Goal: Task Accomplishment & Management: Manage account settings

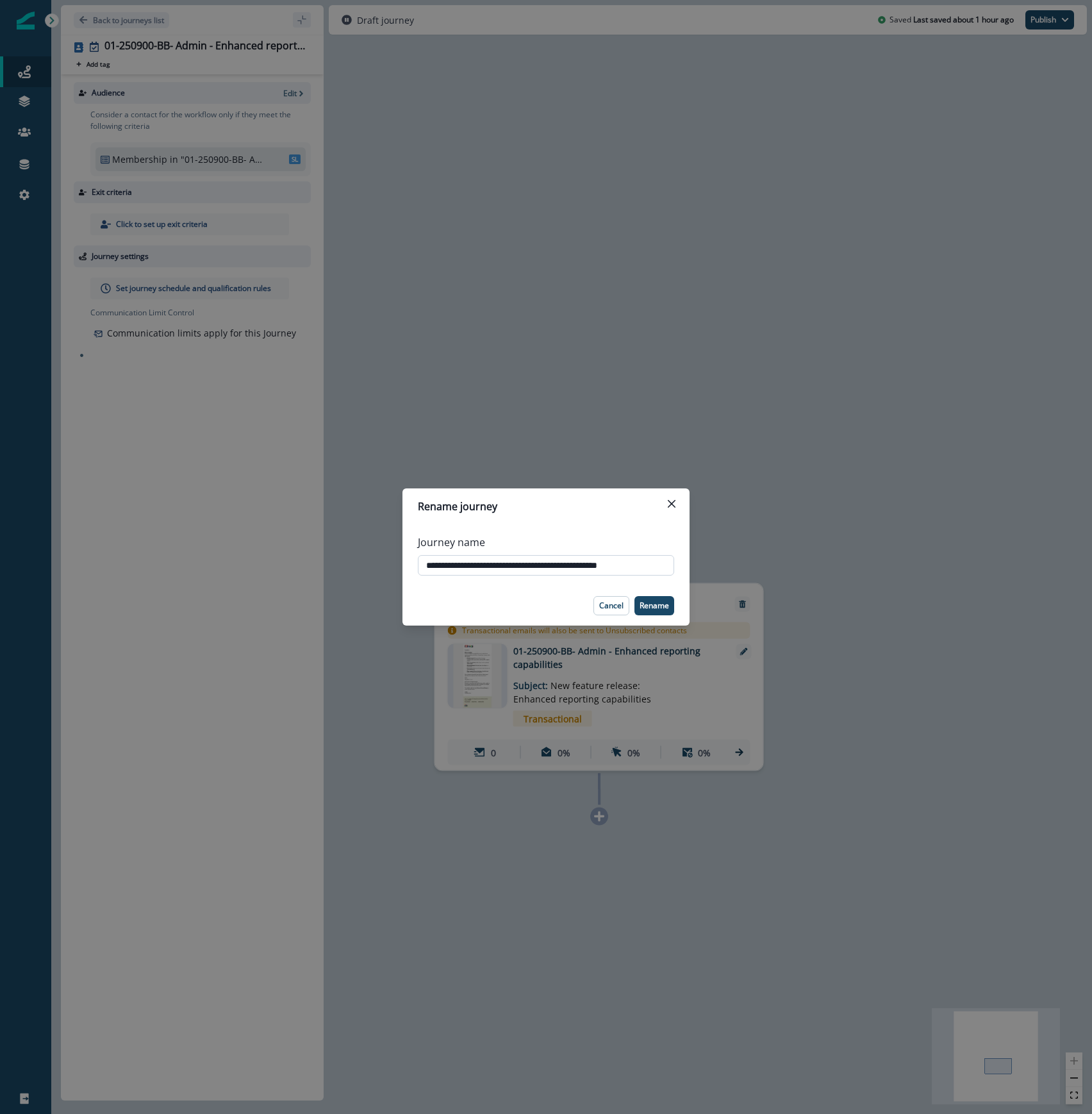
click at [434, 565] on input "**********" at bounding box center [546, 565] width 256 height 20
click at [610, 610] on p "Cancel" at bounding box center [611, 605] width 25 height 9
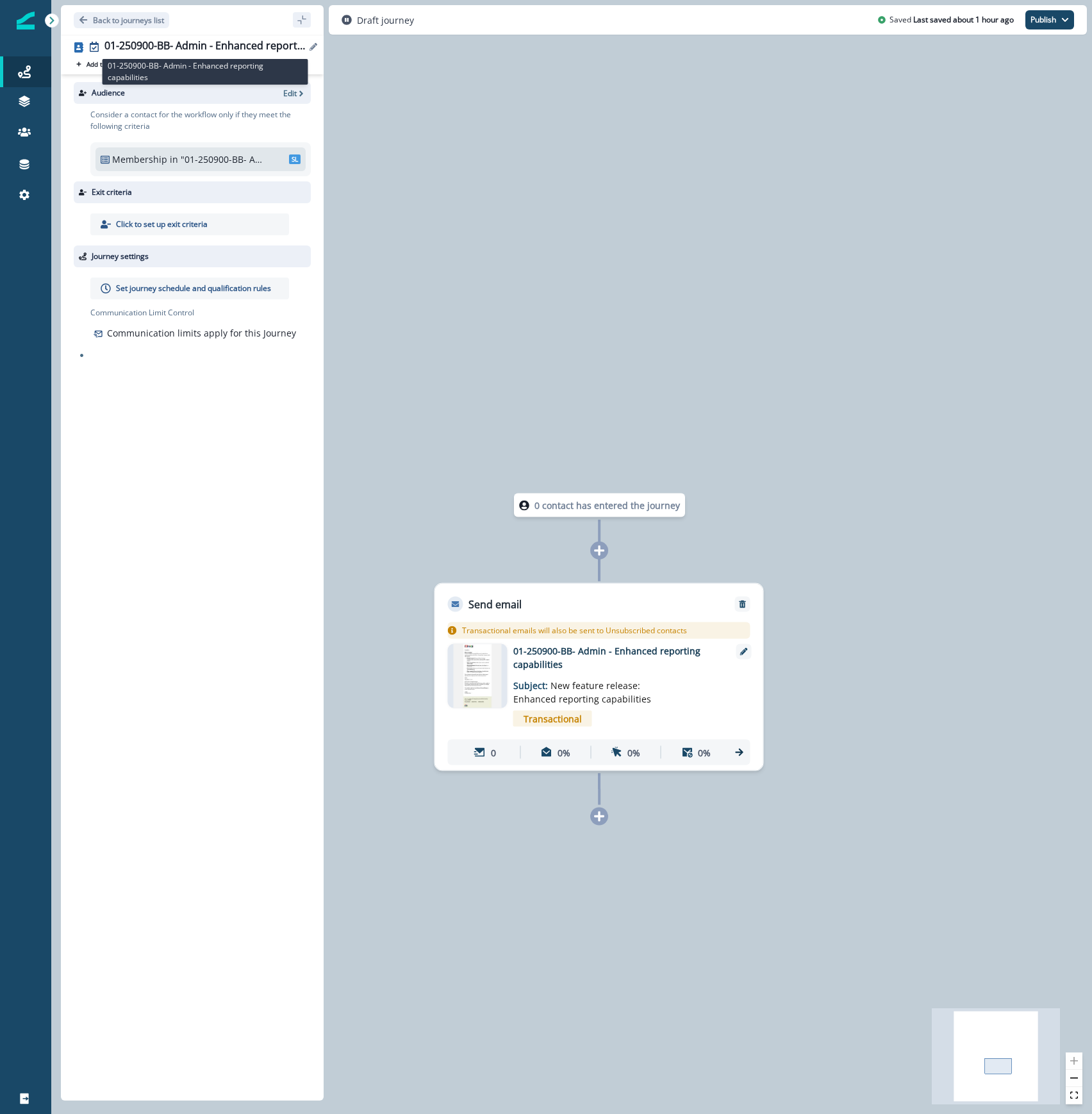
click at [188, 43] on div "01-250900-BB- Admin - Enhanced reporting capabilities" at bounding box center [205, 47] width 201 height 14
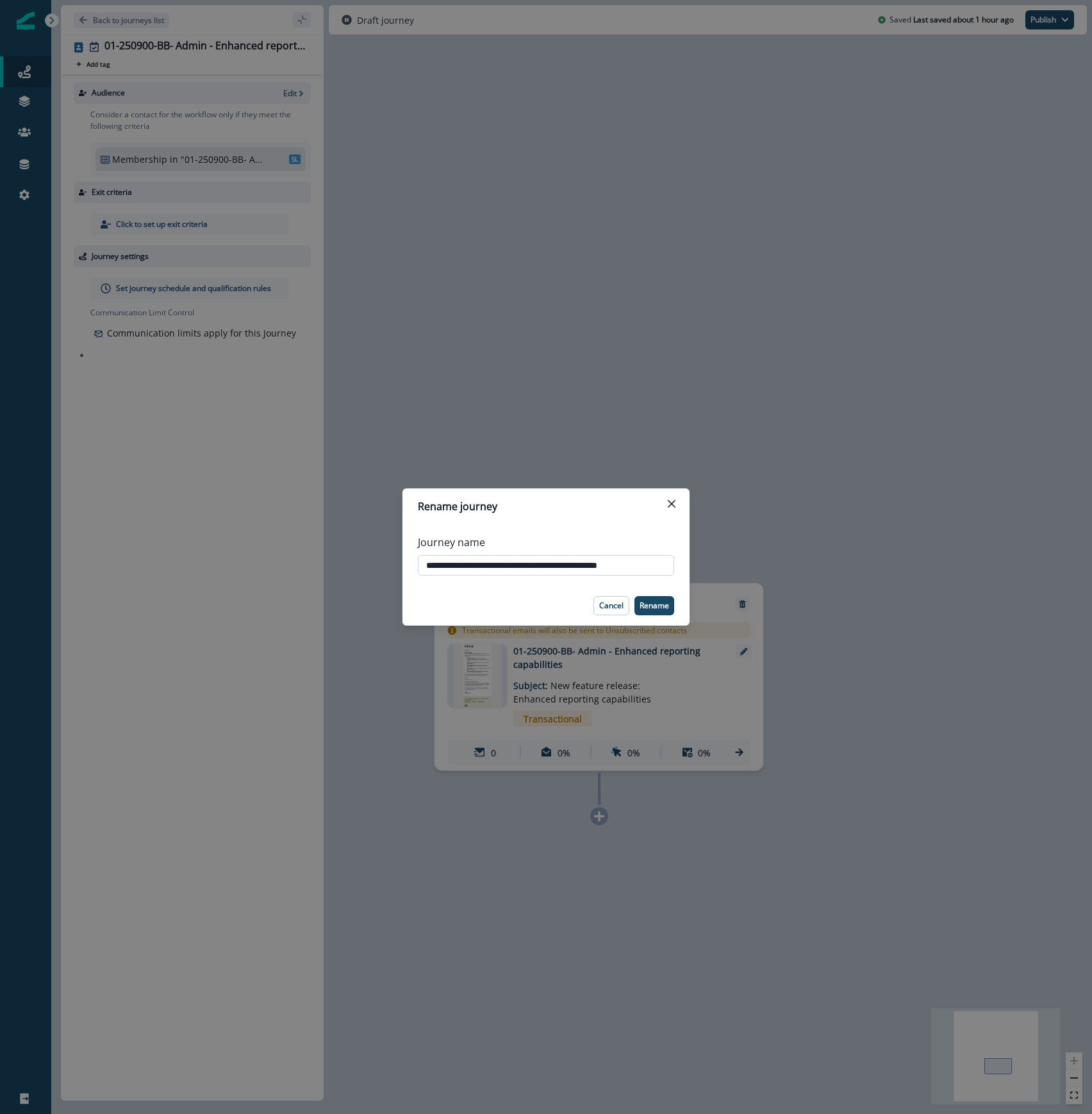
click at [470, 562] on input "**********" at bounding box center [546, 565] width 256 height 20
type input "**********"
click at [647, 605] on p "Rename" at bounding box center [654, 605] width 30 height 9
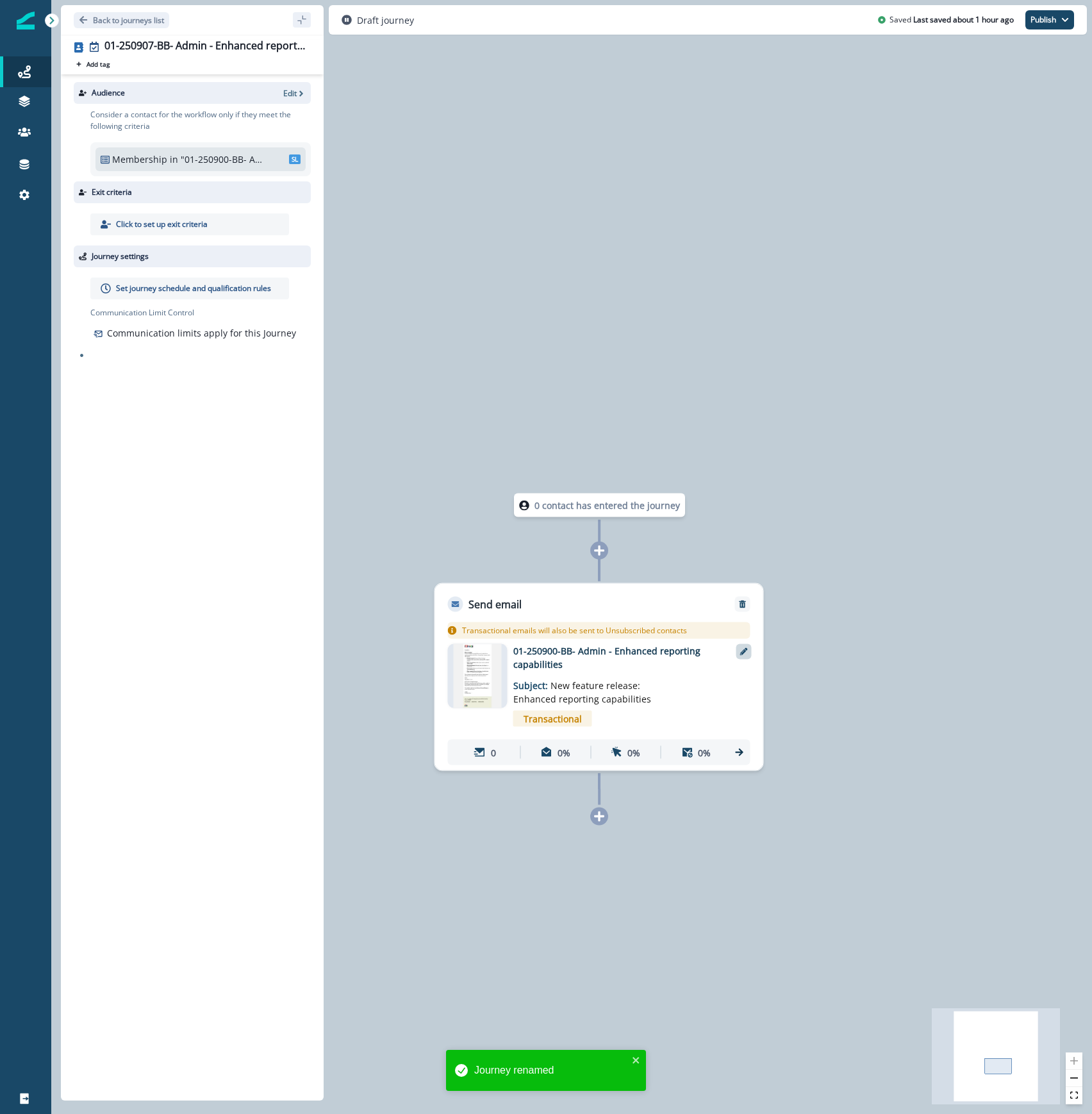
click at [746, 654] on icon at bounding box center [744, 651] width 8 height 8
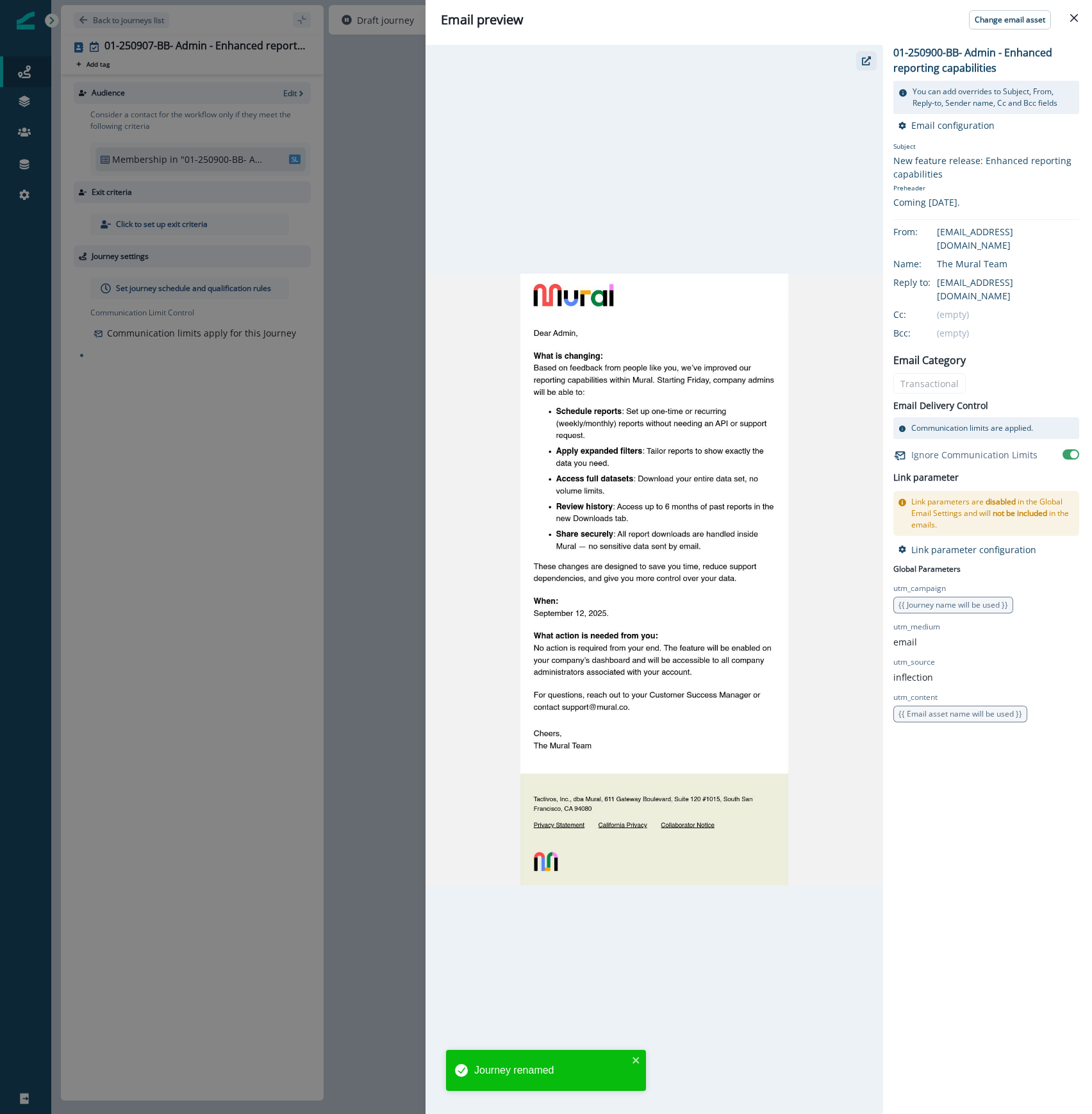
click at [867, 60] on icon "button" at bounding box center [866, 60] width 9 height 9
click at [34, 89] on div "Email preview Change email asset 01-250900-BB- Admin - Enhanced reporting capab…" at bounding box center [546, 557] width 1092 height 1114
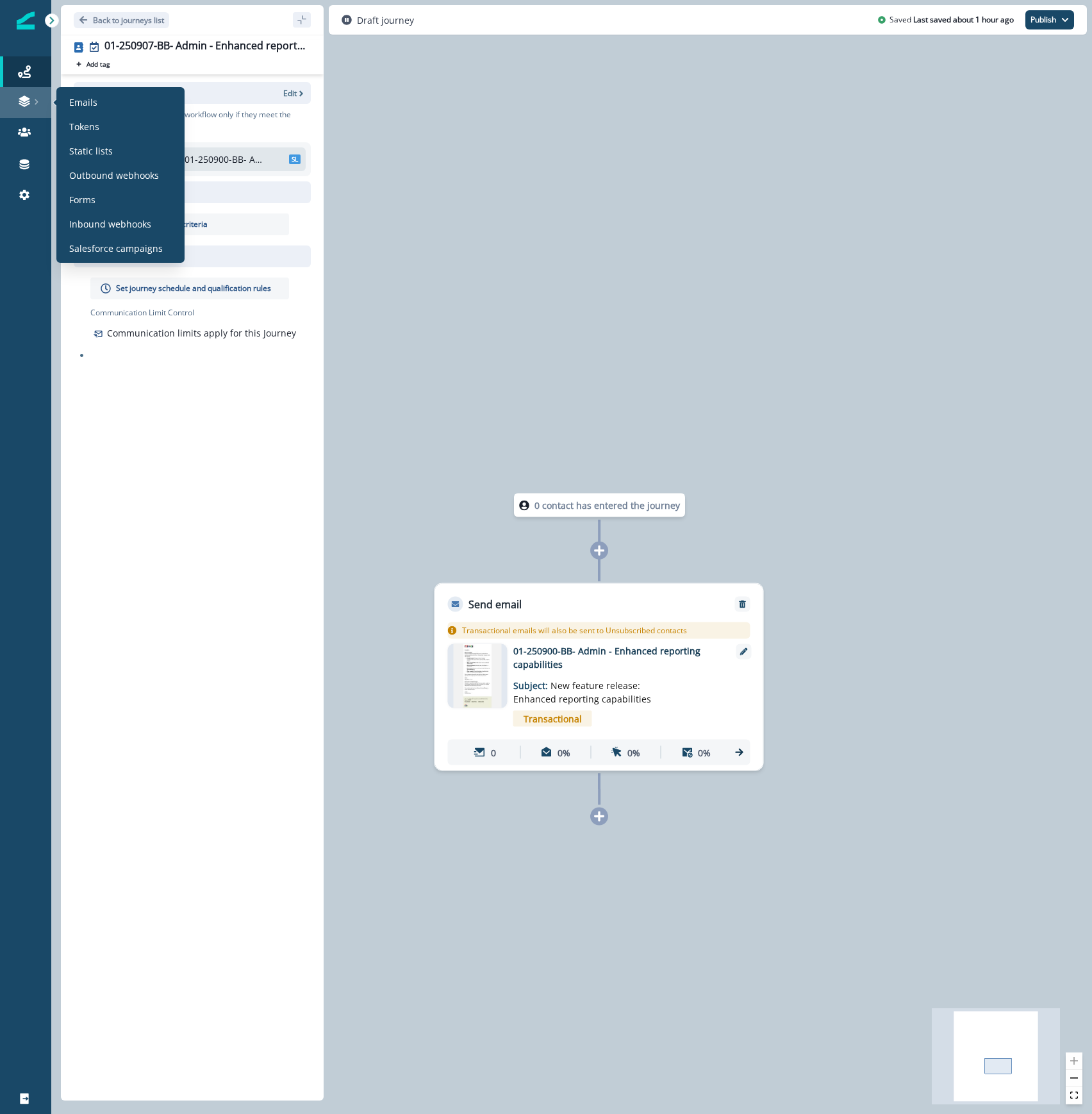
click at [31, 104] on div at bounding box center [26, 100] width 41 height 13
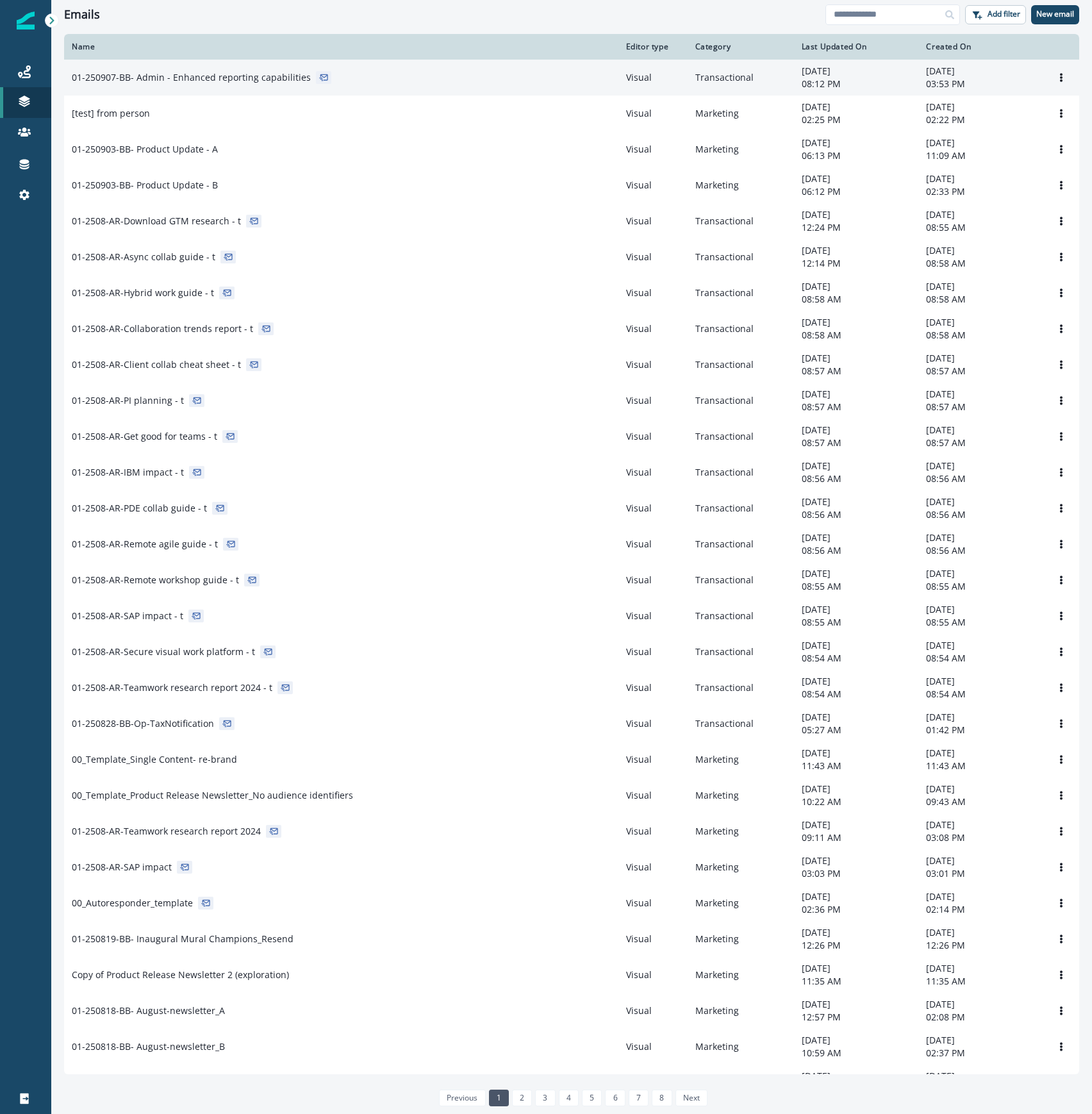
click at [470, 82] on div "01-250907-BB- Admin - Enhanced reporting capabilities" at bounding box center [340, 77] width 539 height 13
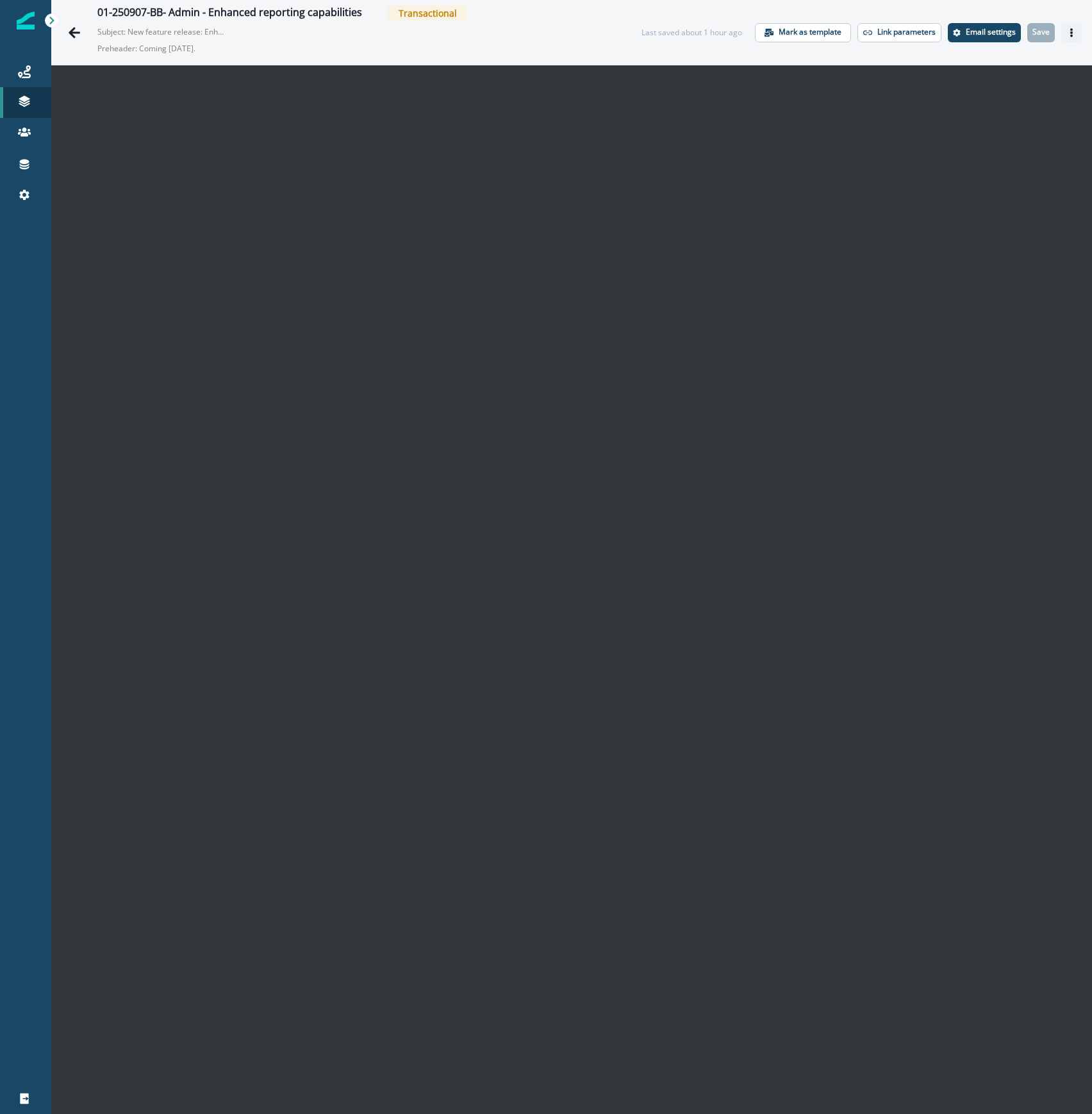
click at [1067, 31] on icon "Actions" at bounding box center [1072, 32] width 9 height 9
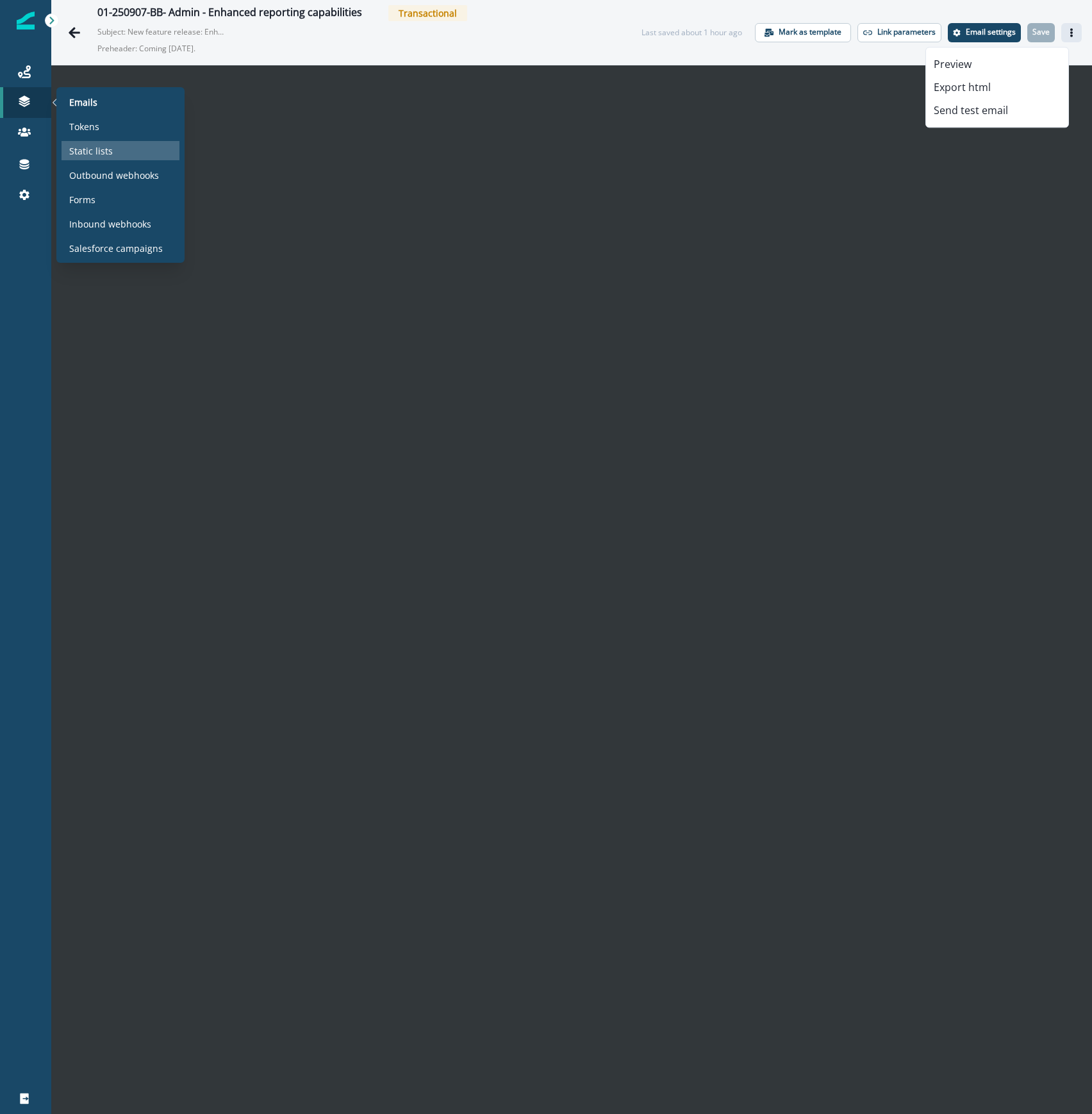
click at [87, 146] on p "Static lists" at bounding box center [90, 151] width 43 height 14
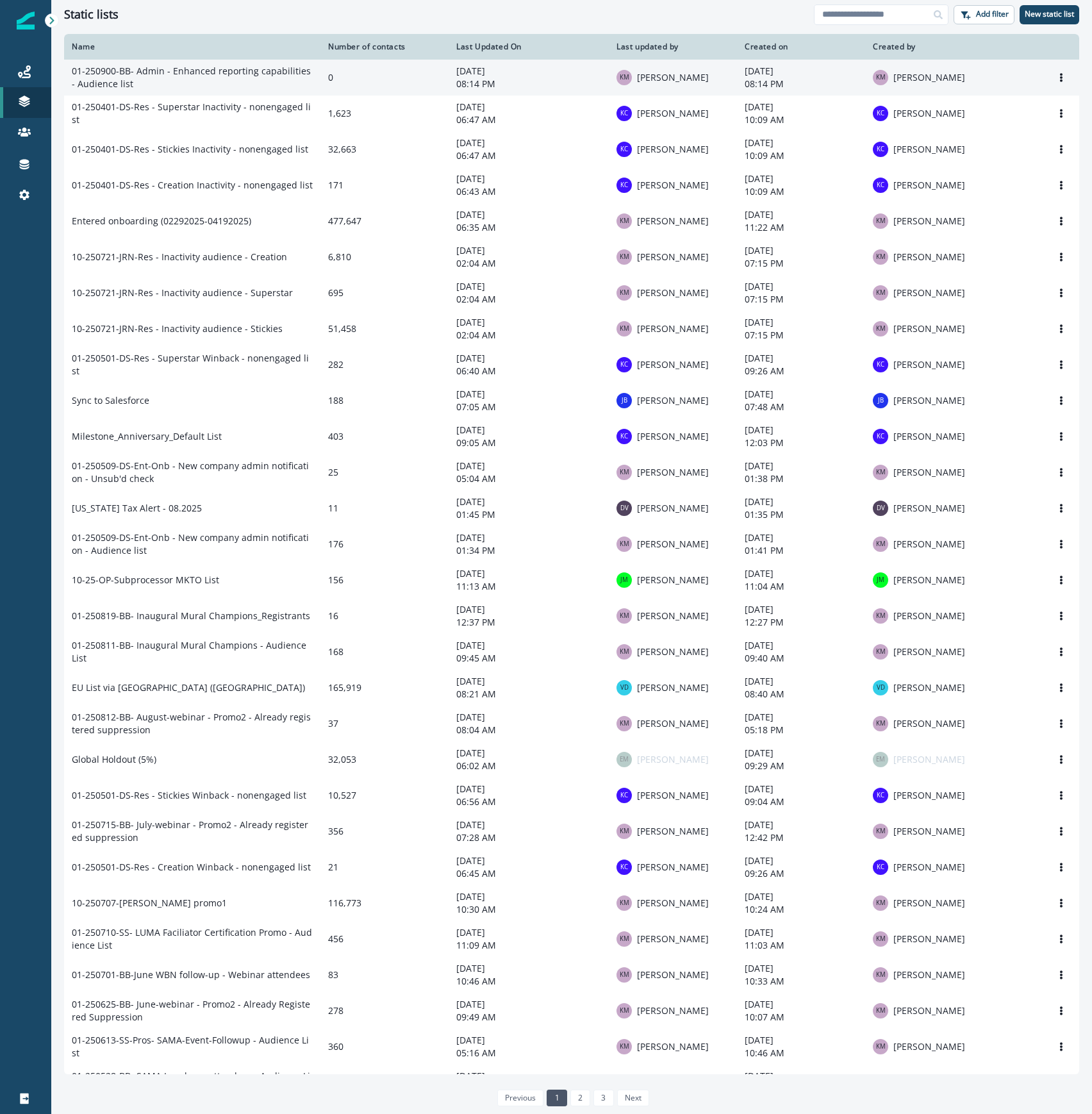
click at [243, 71] on td "01-250900-BB- Admin - Enhanced reporting capabilities - Audience list" at bounding box center [192, 77] width 256 height 36
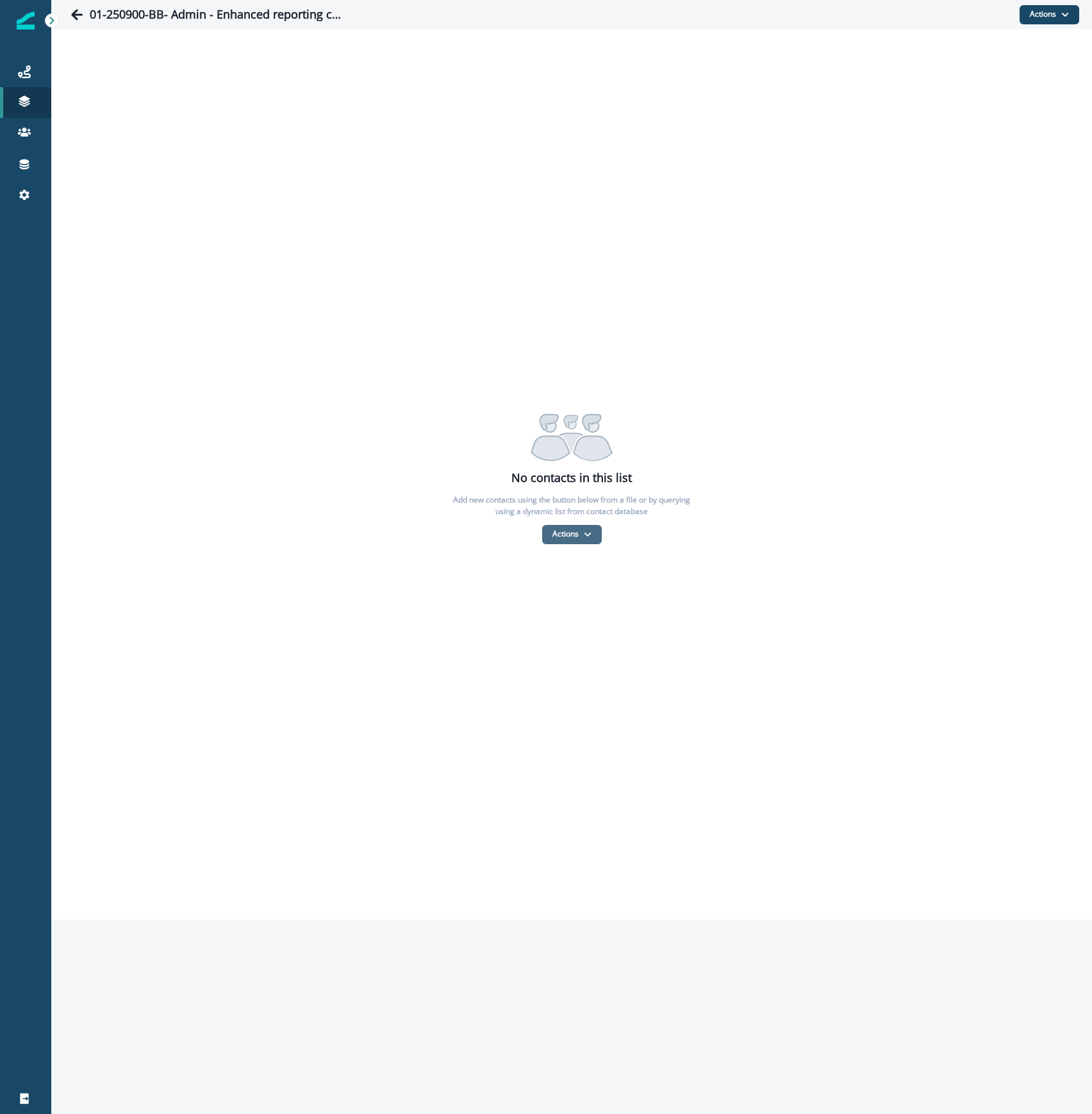
click at [582, 525] on button "Actions" at bounding box center [572, 534] width 60 height 20
click at [582, 595] on button "From a CSV file" at bounding box center [599, 589] width 114 height 21
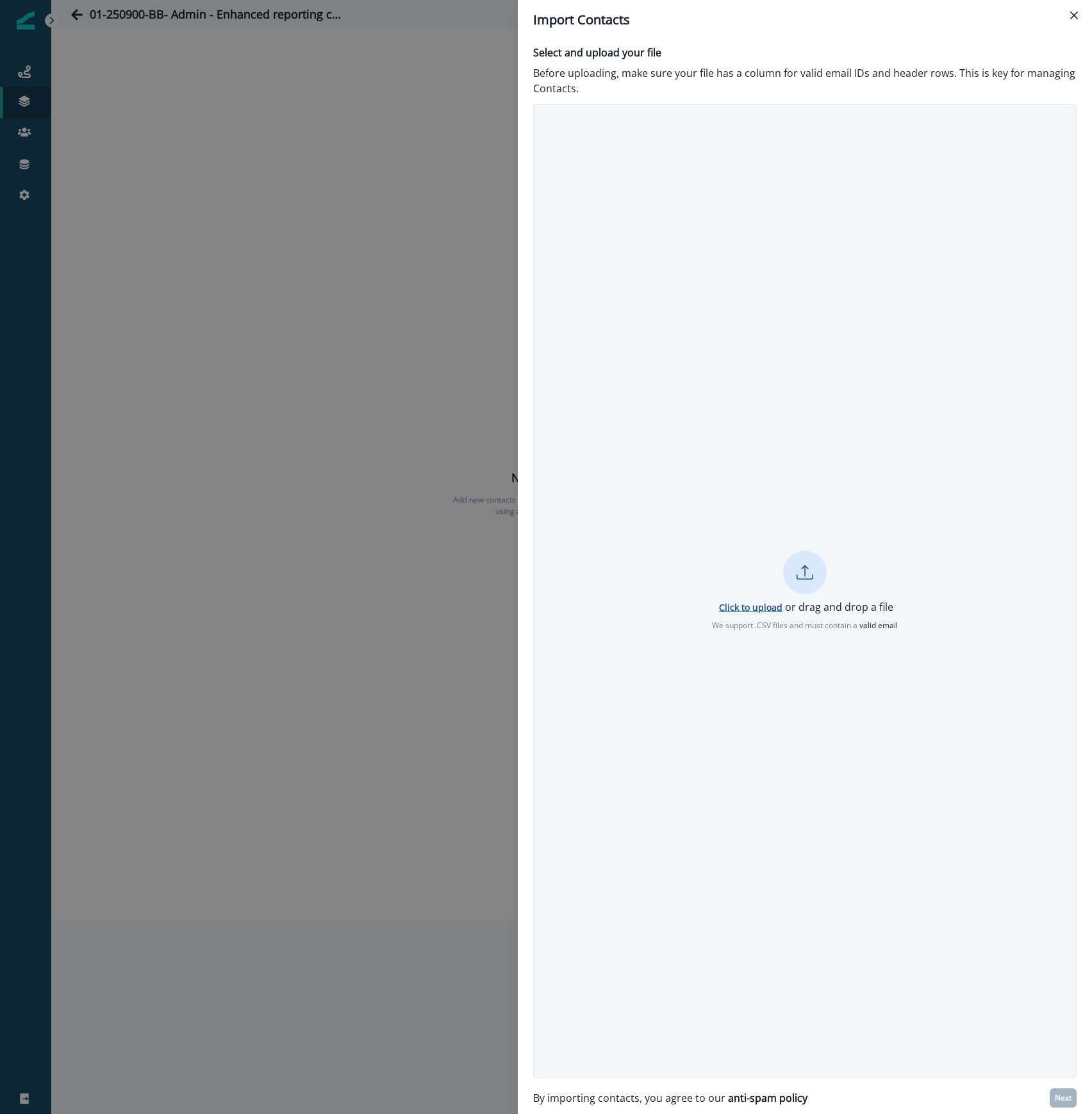
click at [752, 603] on p "Click to upload" at bounding box center [751, 607] width 64 height 12
click at [929, 374] on div "Click to upload or drag and drop a file We support .CSV files and must contain …" at bounding box center [804, 591] width 543 height 974
click at [753, 608] on p "Click to upload" at bounding box center [751, 607] width 64 height 12
click at [1064, 1097] on p "Next" at bounding box center [1063, 1097] width 17 height 9
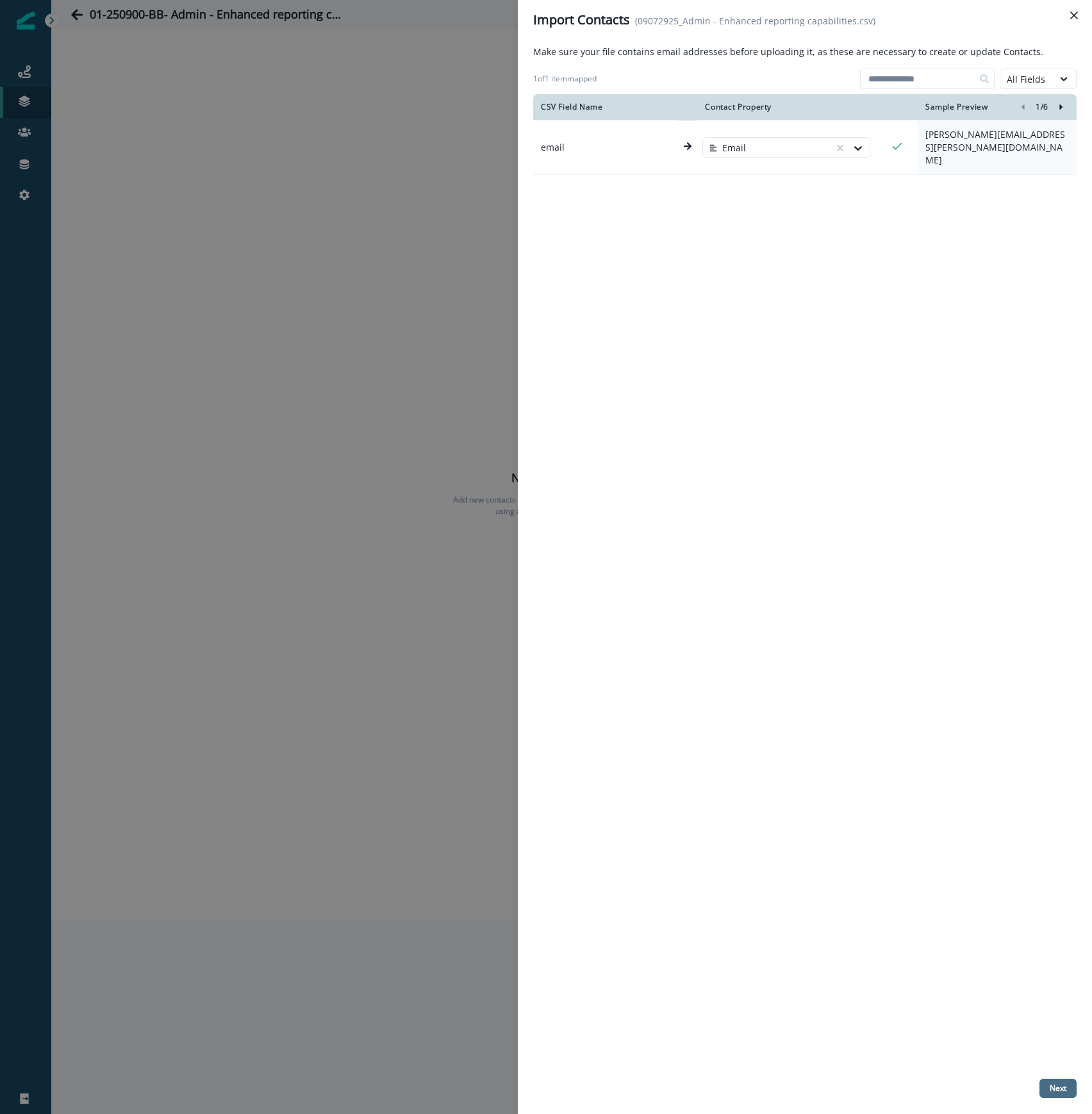
click at [1054, 1084] on p "Next" at bounding box center [1058, 1088] width 17 height 9
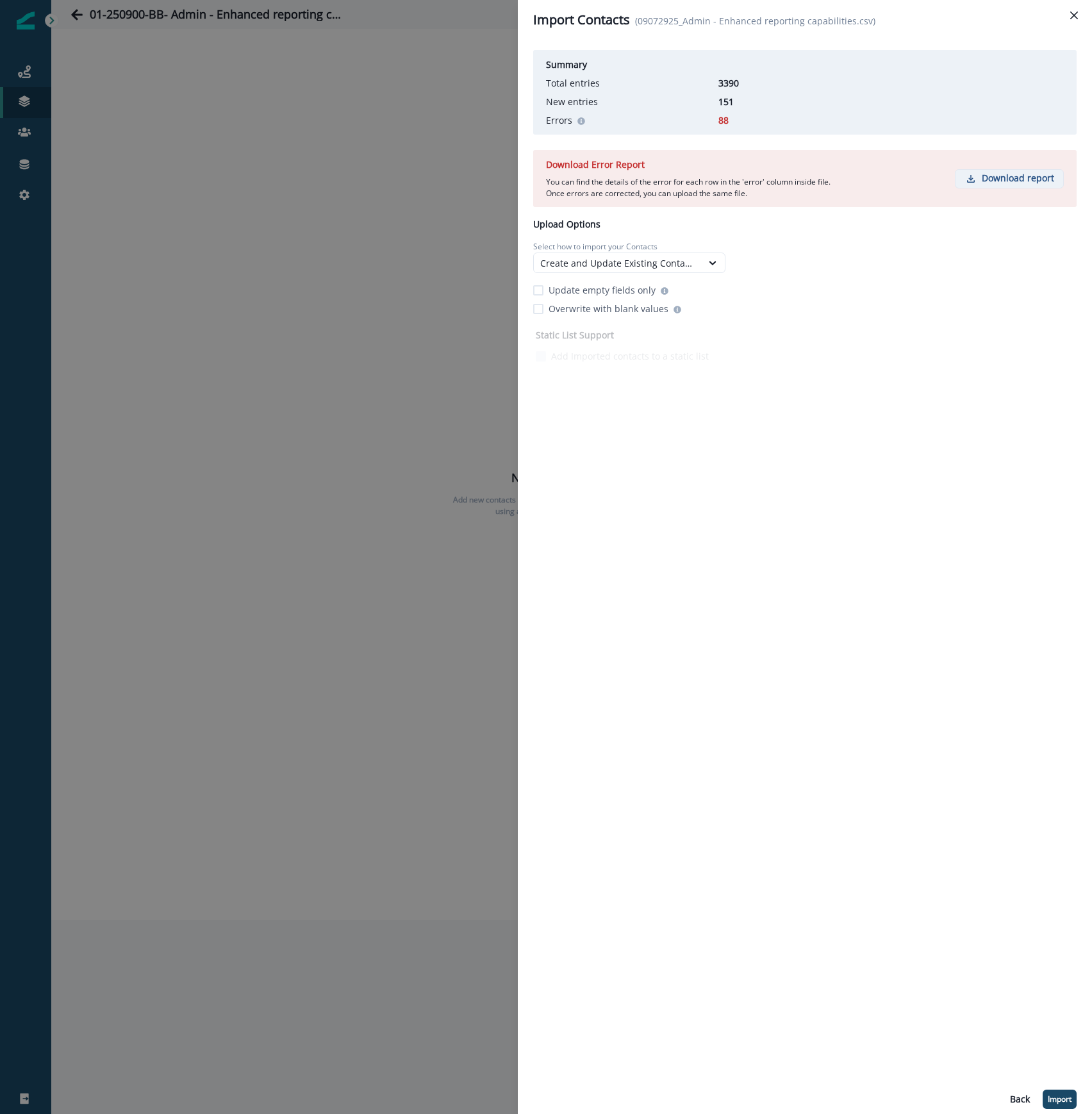
click at [1005, 180] on p "Download report" at bounding box center [1017, 178] width 72 height 11
click at [1065, 1094] on p "Import" at bounding box center [1060, 1099] width 24 height 9
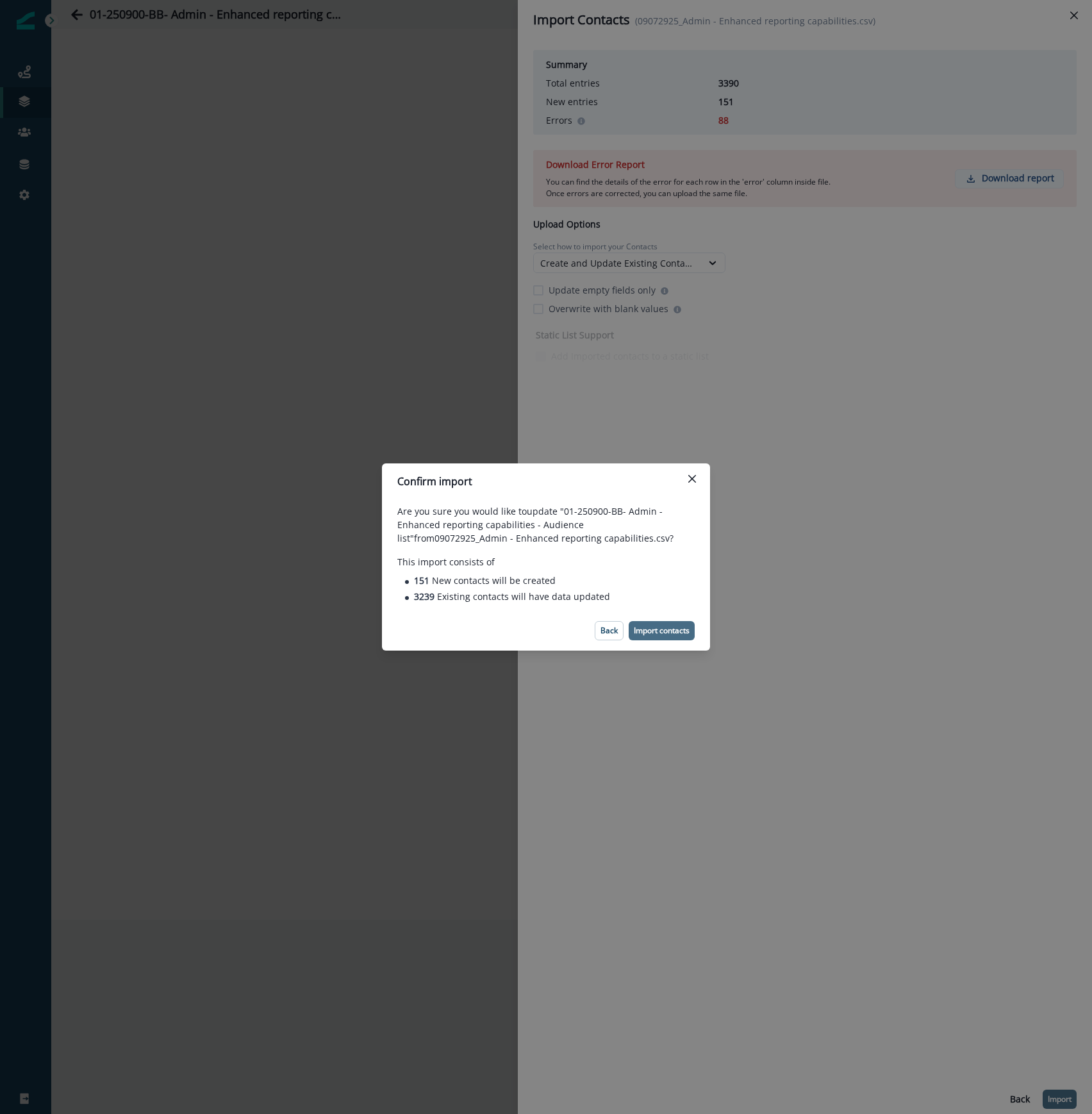
click at [667, 629] on p "Import contacts" at bounding box center [662, 631] width 56 height 9
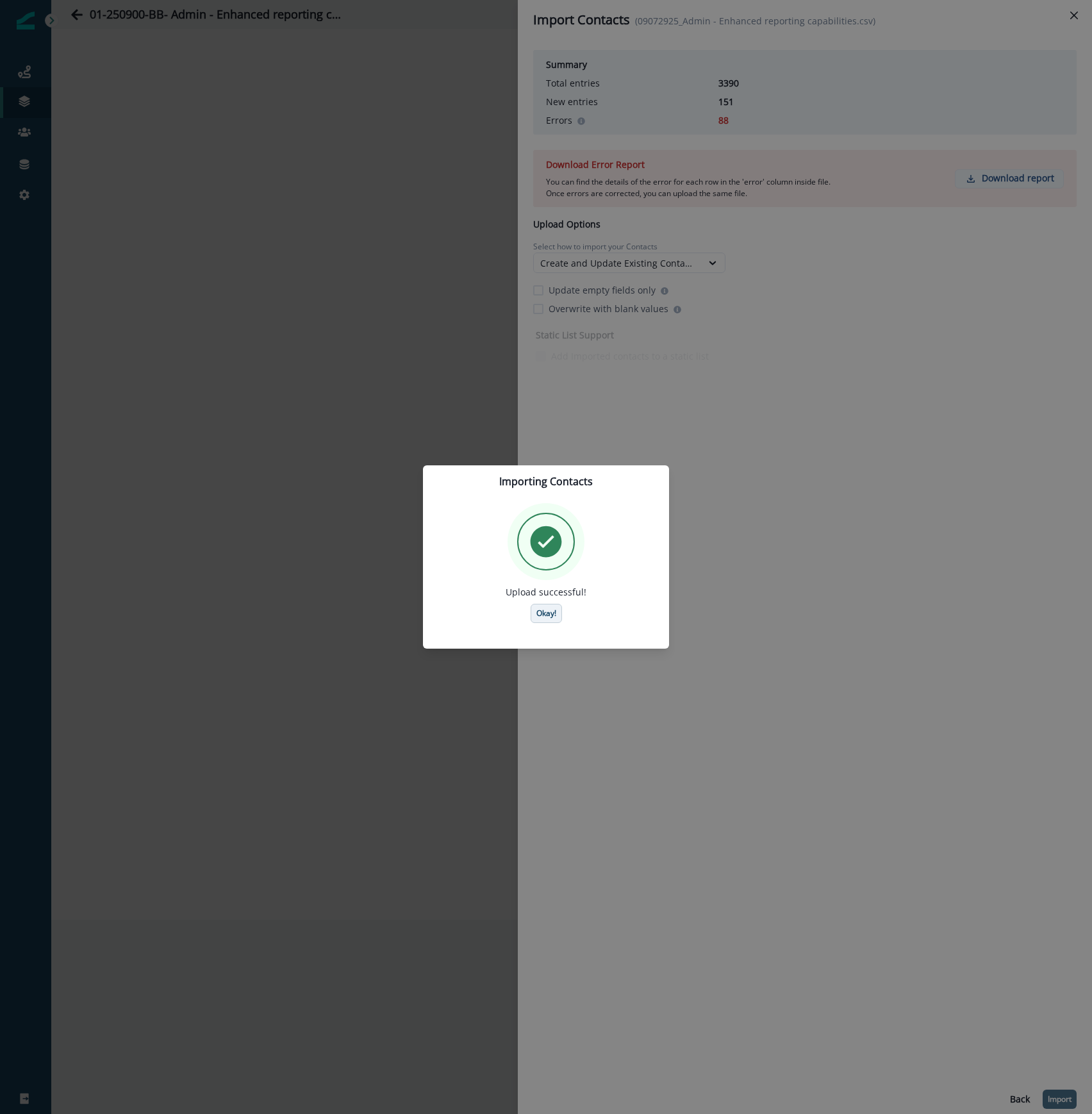
click at [557, 616] on button "Okay!" at bounding box center [546, 613] width 31 height 20
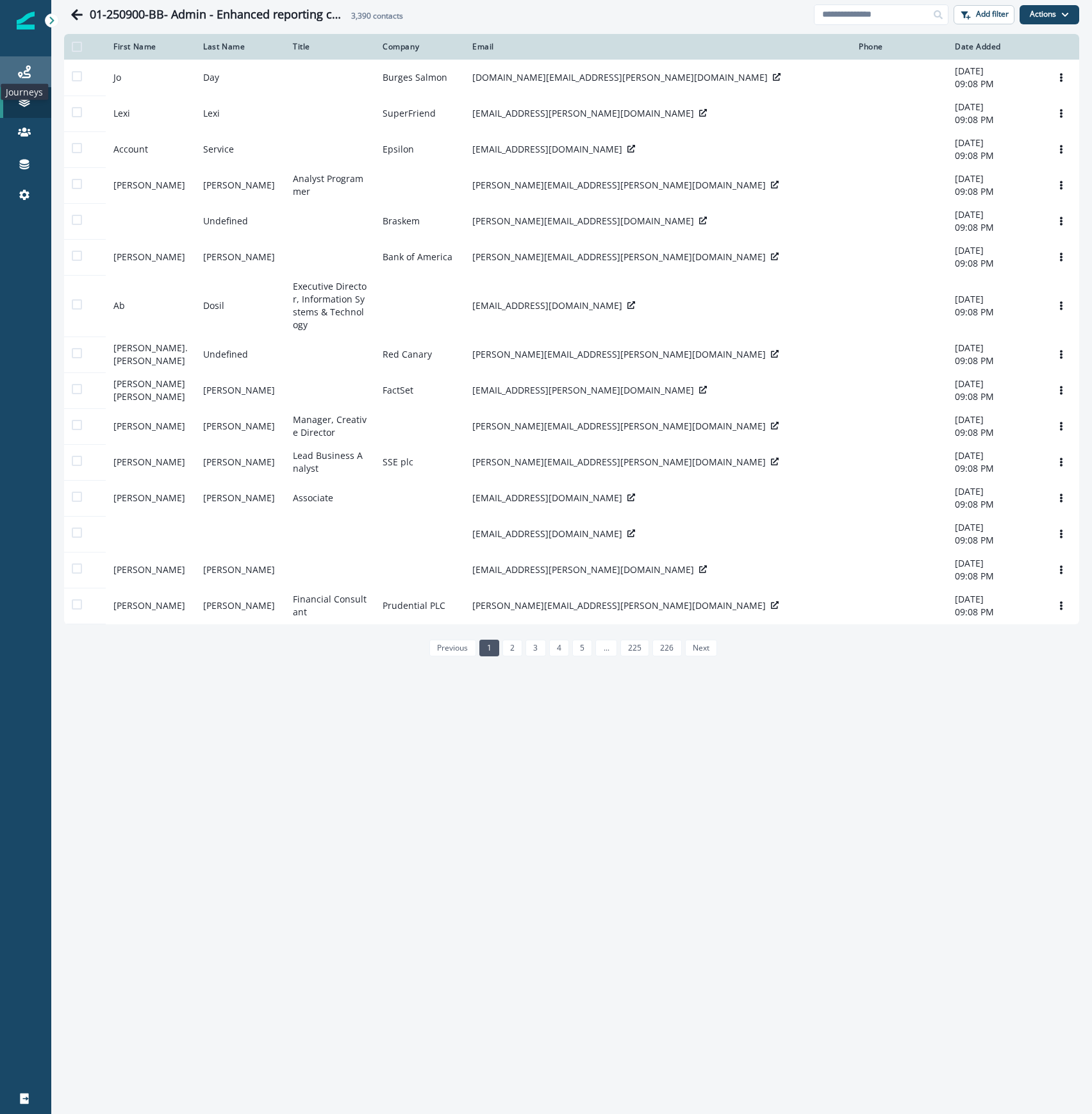
click at [23, 70] on icon at bounding box center [24, 71] width 13 height 13
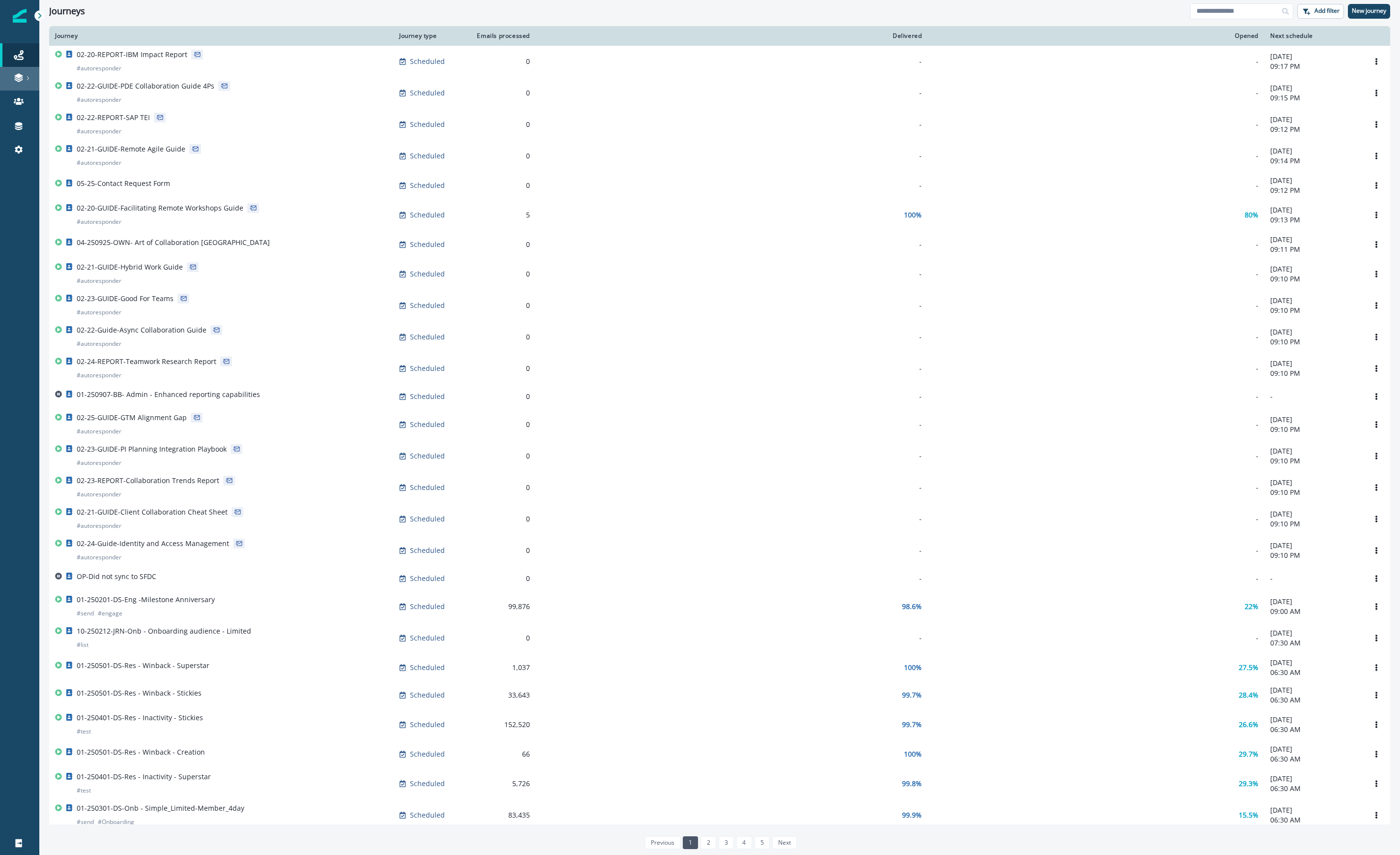
click at [15, 74] on icon at bounding box center [18, 77] width 10 height 10
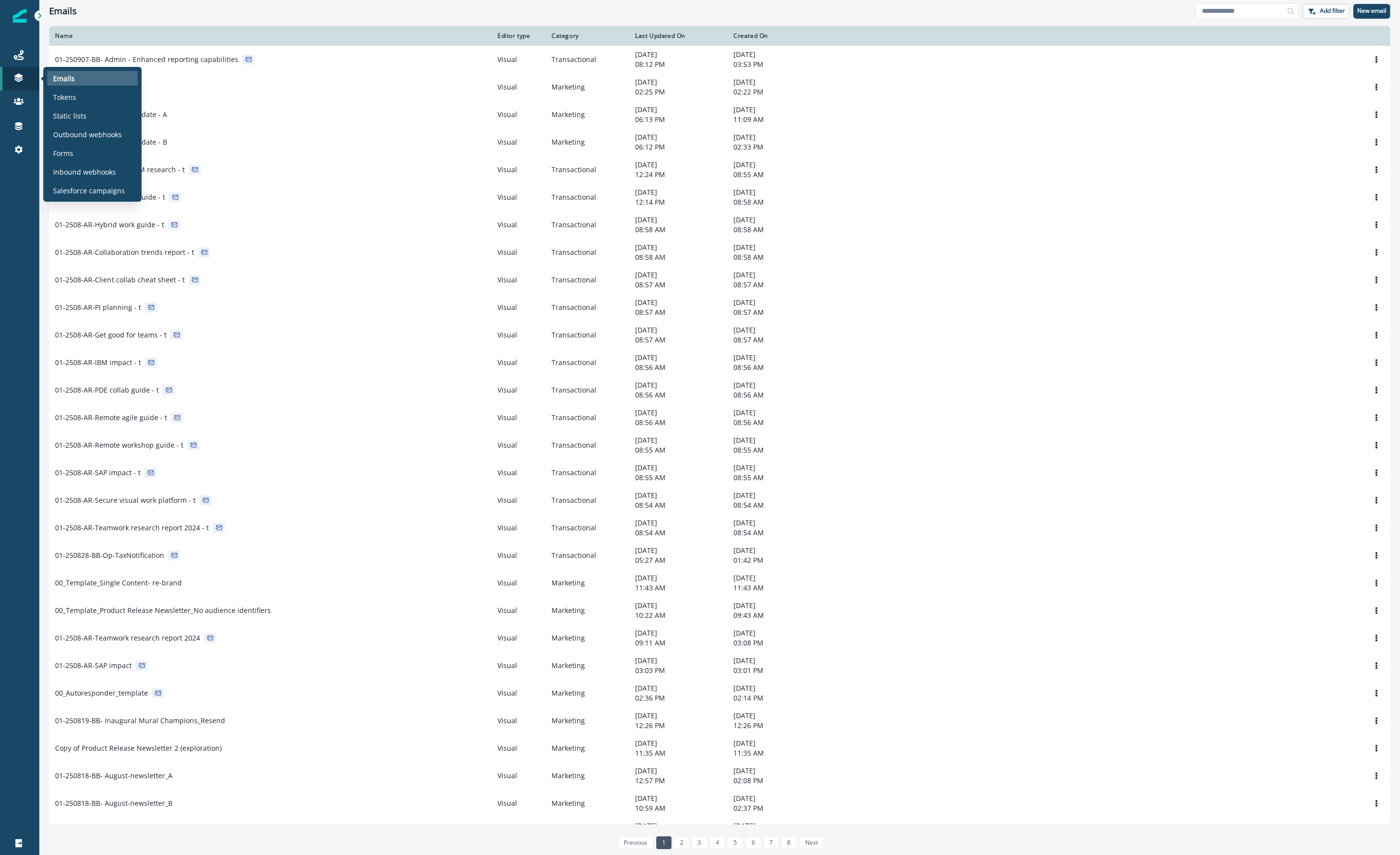
drag, startPoint x: 65, startPoint y: 114, endPoint x: 136, endPoint y: 73, distance: 82.0
click at [65, 115] on p "Static lists" at bounding box center [69, 116] width 33 height 10
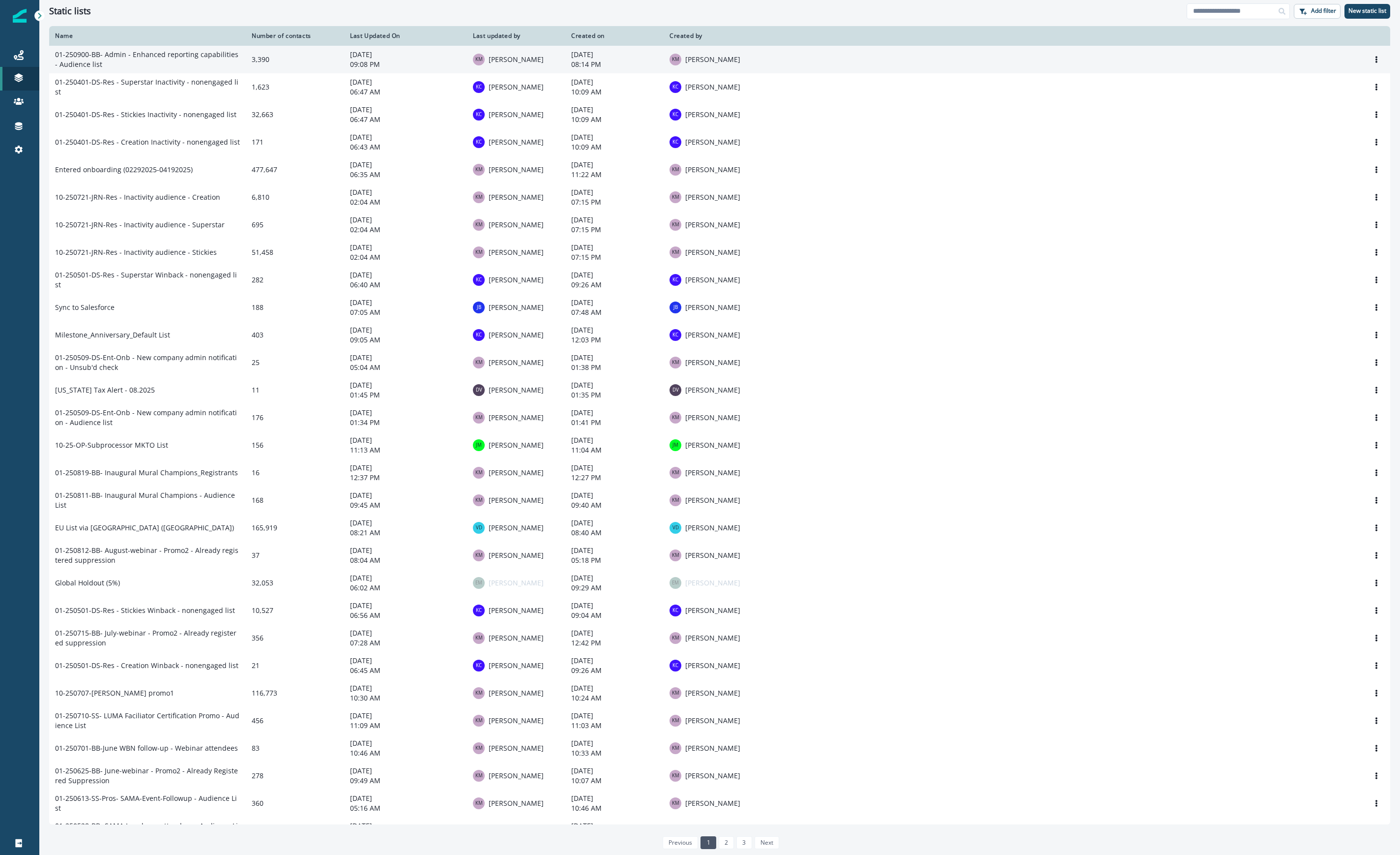
click at [152, 57] on td "01-250900-BB- Admin - Enhanced reporting capabilities - Audience list" at bounding box center [147, 59] width 197 height 27
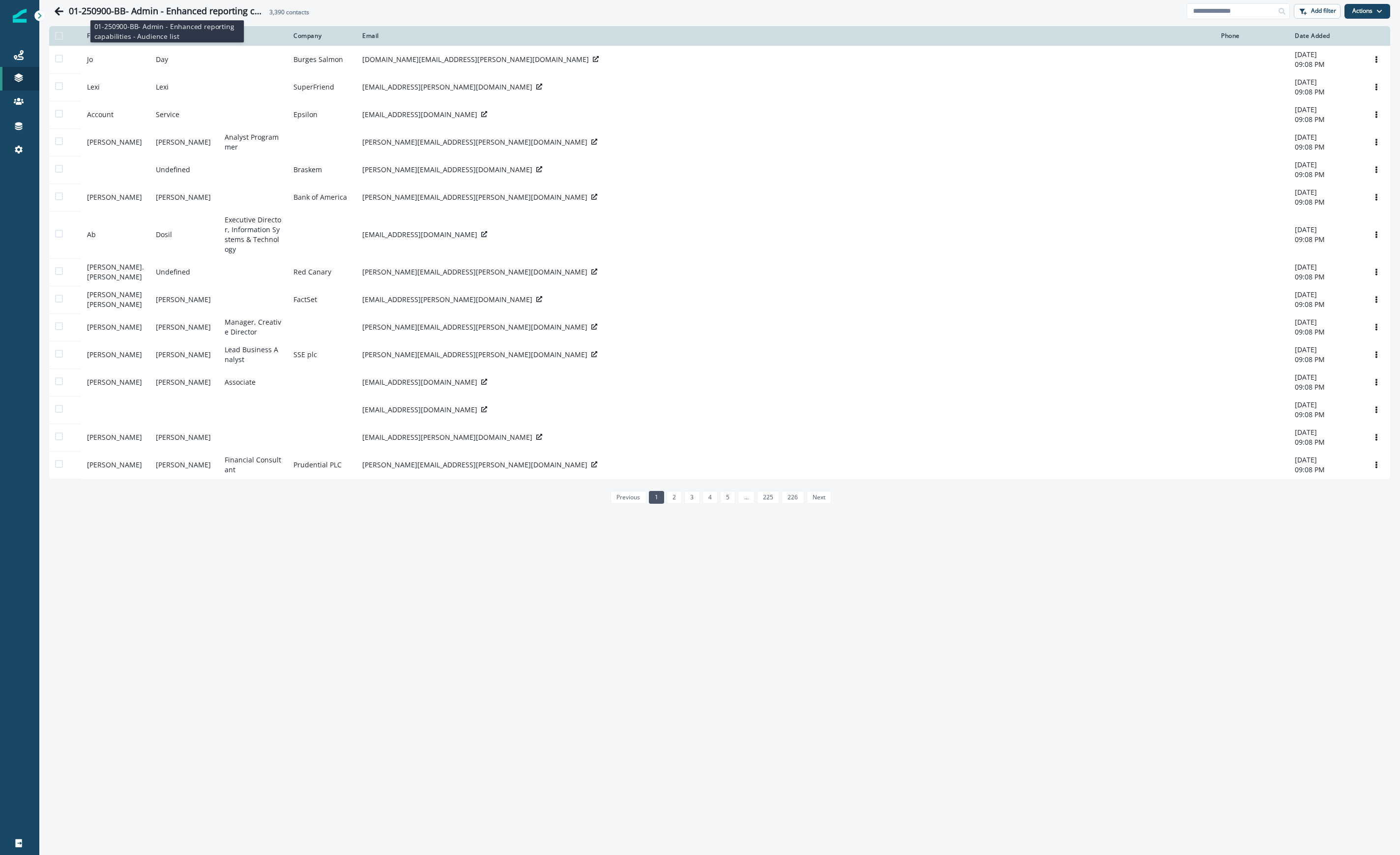
click at [238, 10] on h1 "01-250900-BB- Admin - Enhanced reporting capabilities - Audience list" at bounding box center [167, 11] width 197 height 11
copy h1 "01-250900-BB- Admin - Enhanced reporting capabilities - Audience list"
click at [13, 54] on div "Journeys" at bounding box center [20, 55] width 31 height 12
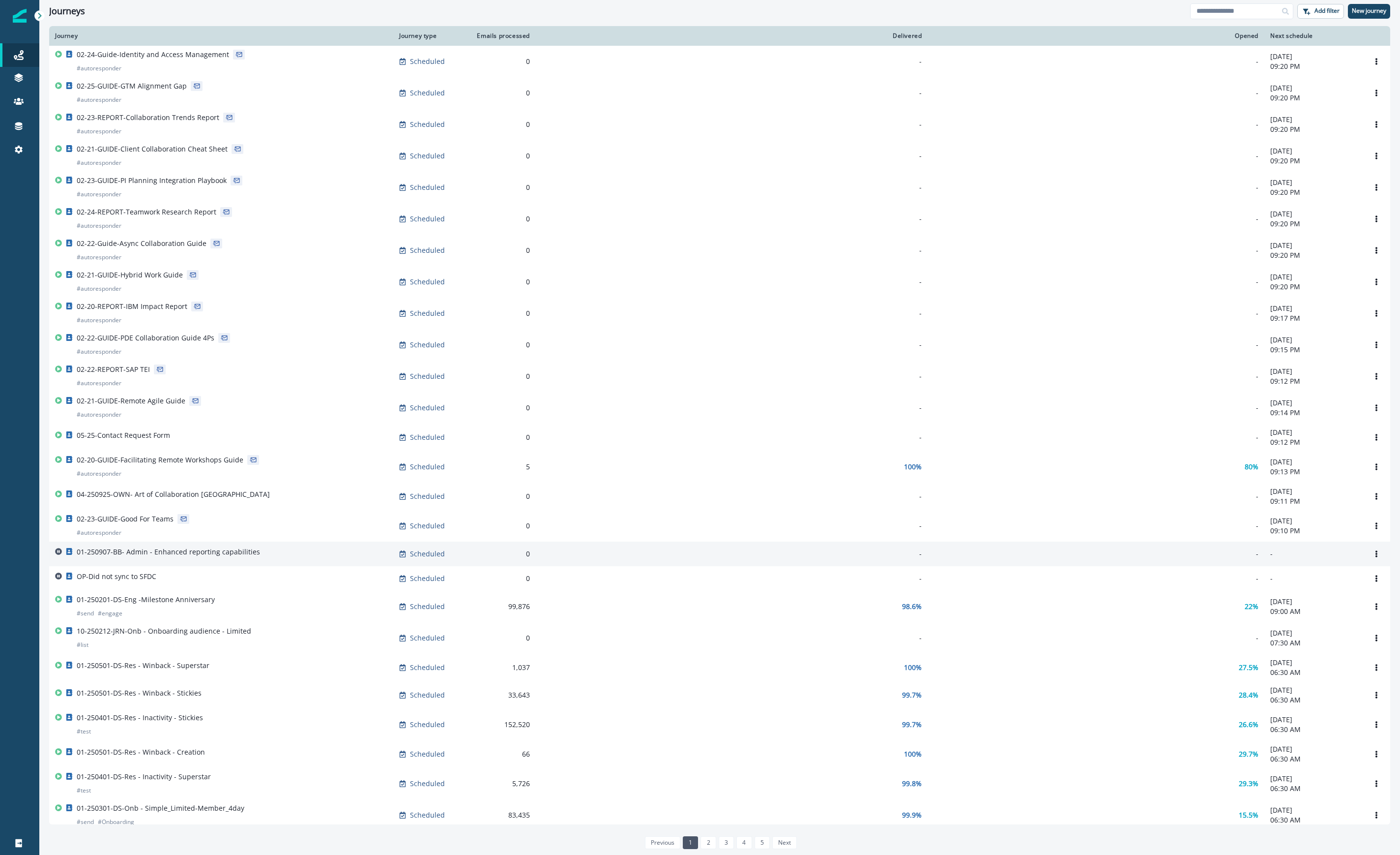
click at [331, 560] on div "01-250907-BB- Admin - Enhanced reporting capabilities" at bounding box center [221, 553] width 332 height 14
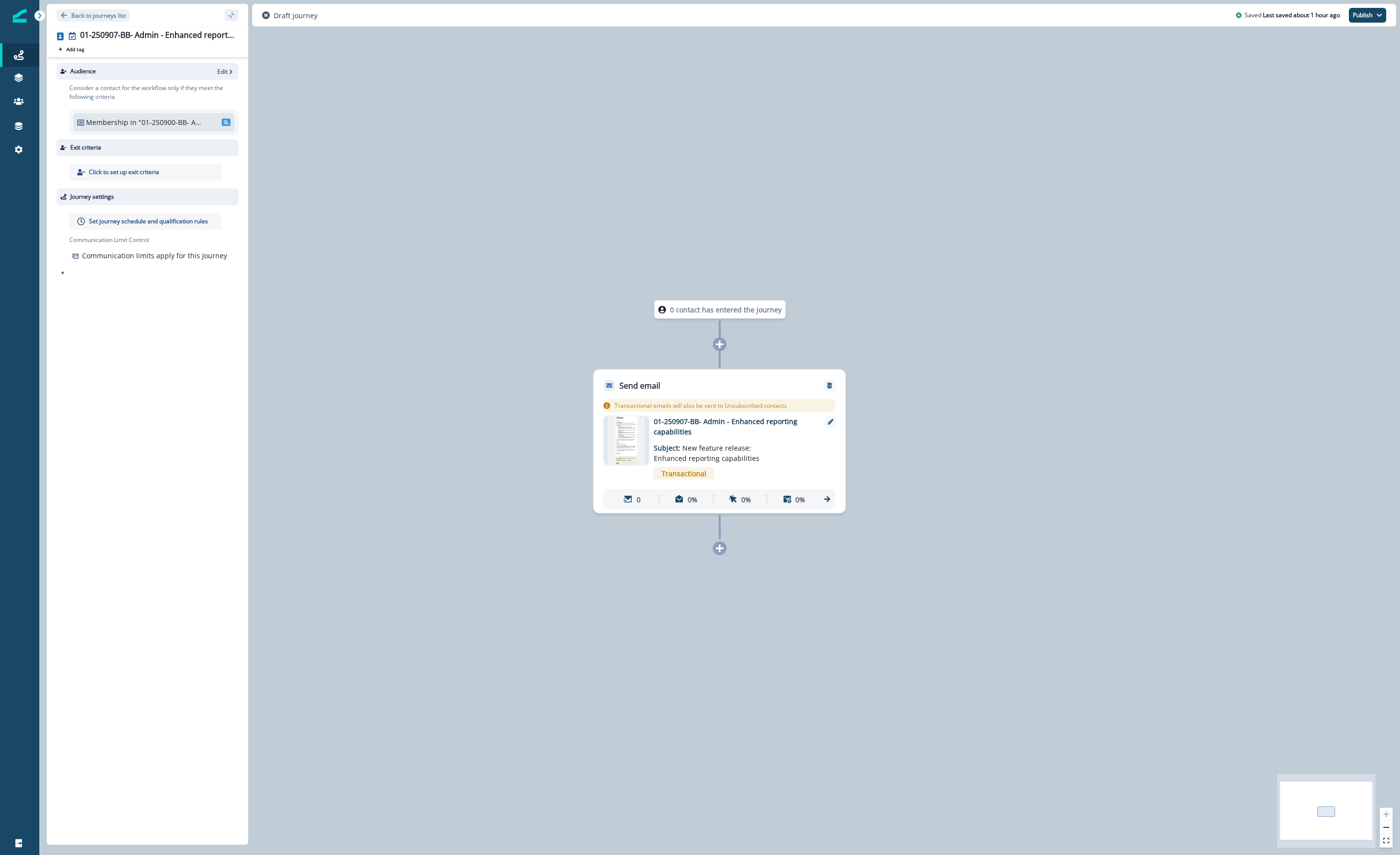
click at [837, 630] on div "0 contact has entered the journey Send email Email asset changed, journey repor…" at bounding box center [720, 427] width 1361 height 855
click at [837, 198] on div "0 contact has entered the journey Send email Email asset changed, journey repor…" at bounding box center [720, 427] width 1361 height 855
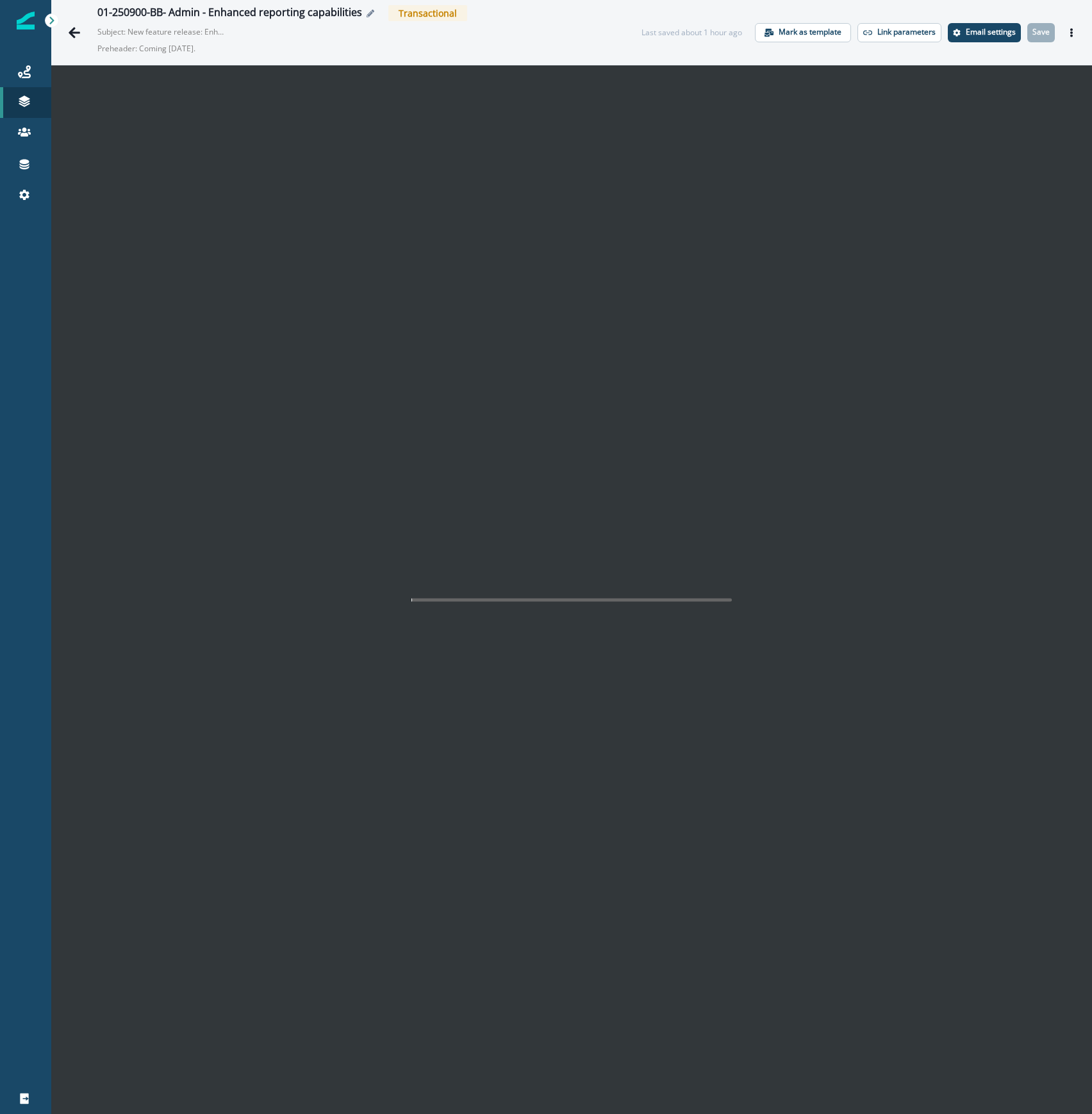
click at [367, 16] on icon "Edit name" at bounding box center [370, 13] width 8 height 8
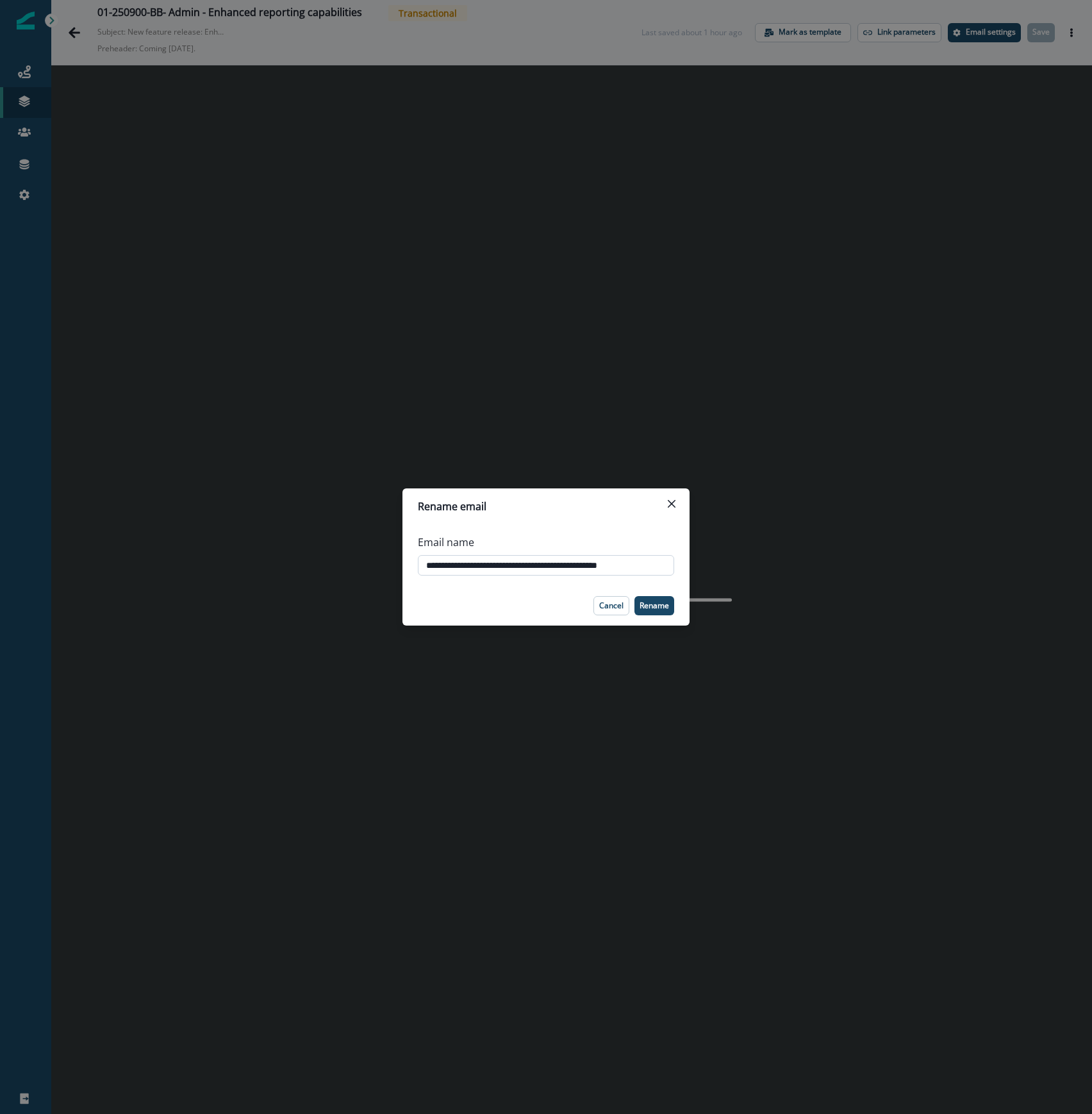
drag, startPoint x: 470, startPoint y: 567, endPoint x: 485, endPoint y: 557, distance: 18.0
click at [470, 567] on input "**********" at bounding box center [546, 565] width 256 height 20
type input "**********"
click at [642, 601] on p "Rename" at bounding box center [654, 605] width 30 height 9
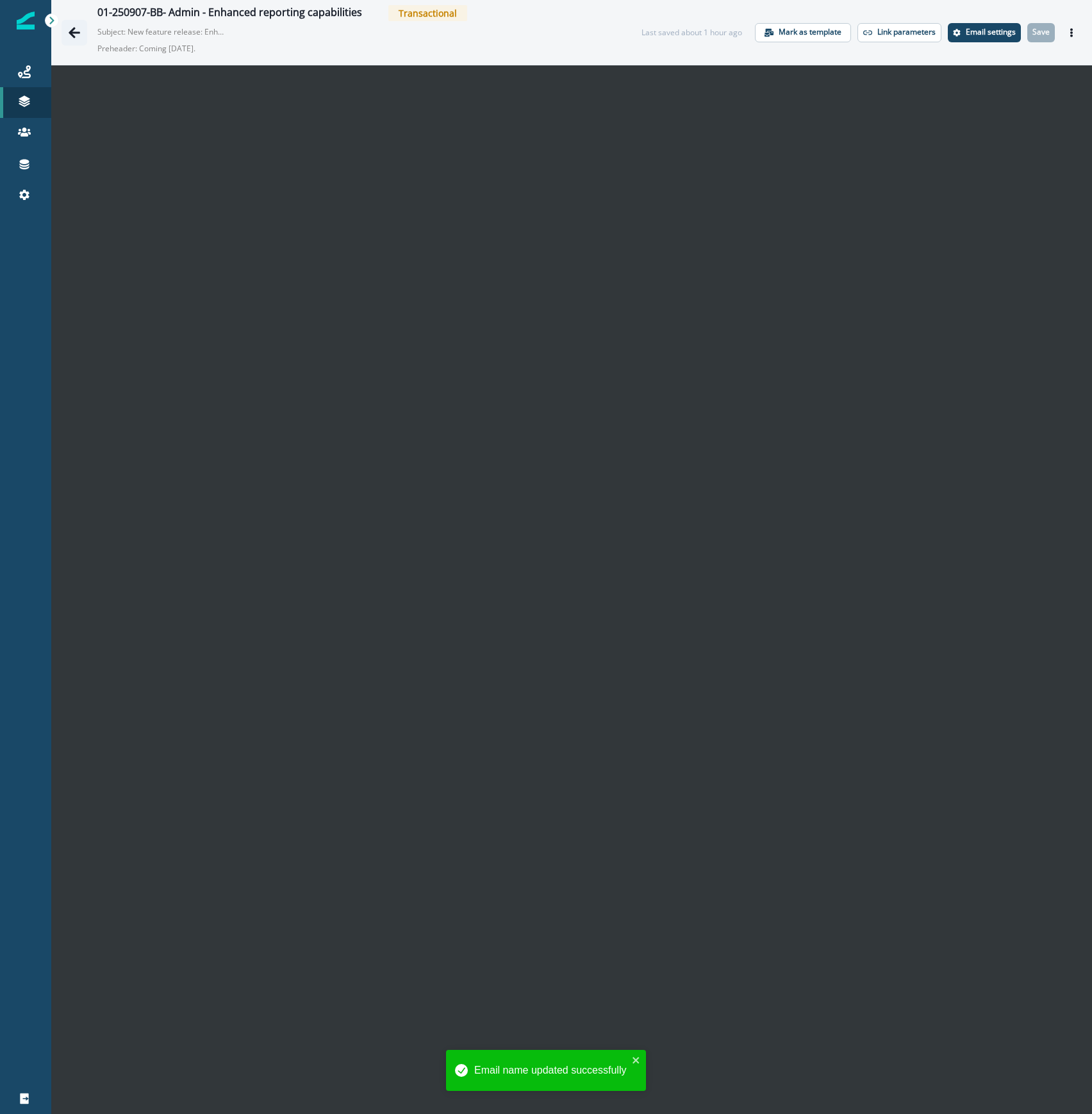
click at [74, 29] on icon "Go back" at bounding box center [75, 32] width 12 height 11
